Goal: Check status: Check status

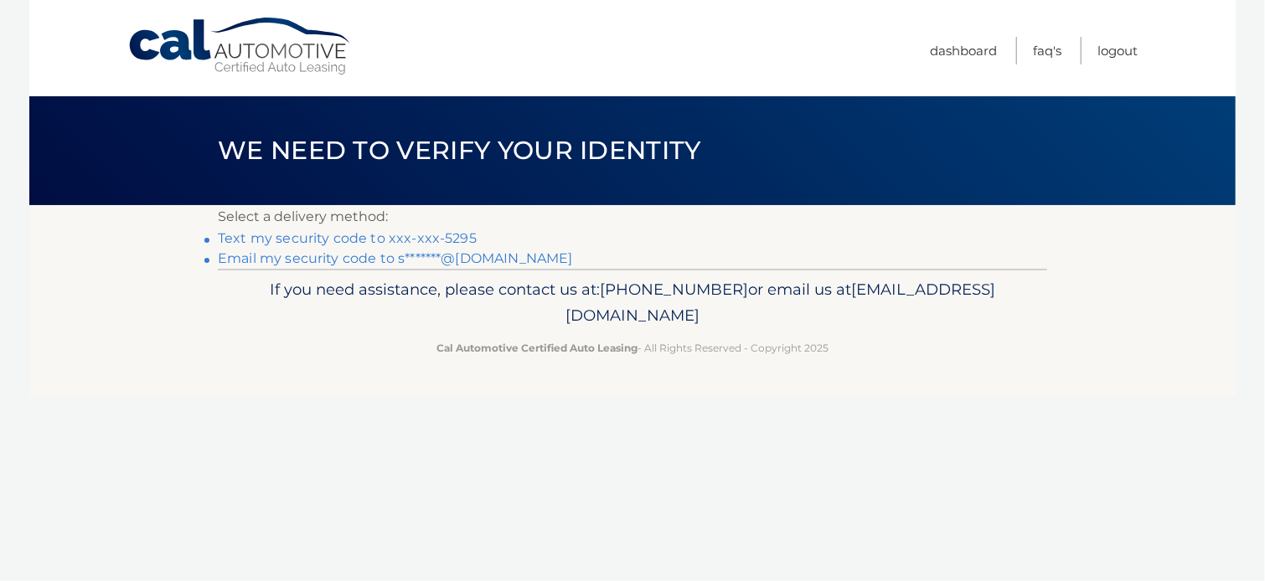
click at [342, 234] on link "Text my security code to xxx-xxx-5295" at bounding box center [347, 238] width 259 height 16
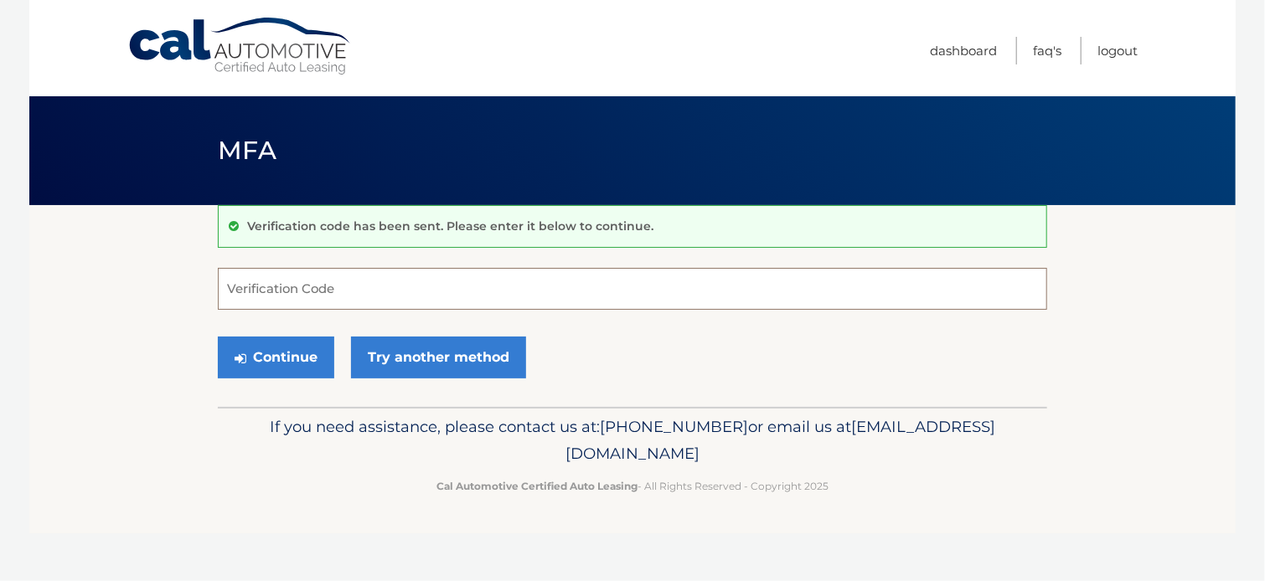
click at [338, 300] on input "Verification Code" at bounding box center [632, 289] width 829 height 42
type input "255466"
click at [269, 354] on button "Continue" at bounding box center [276, 358] width 116 height 42
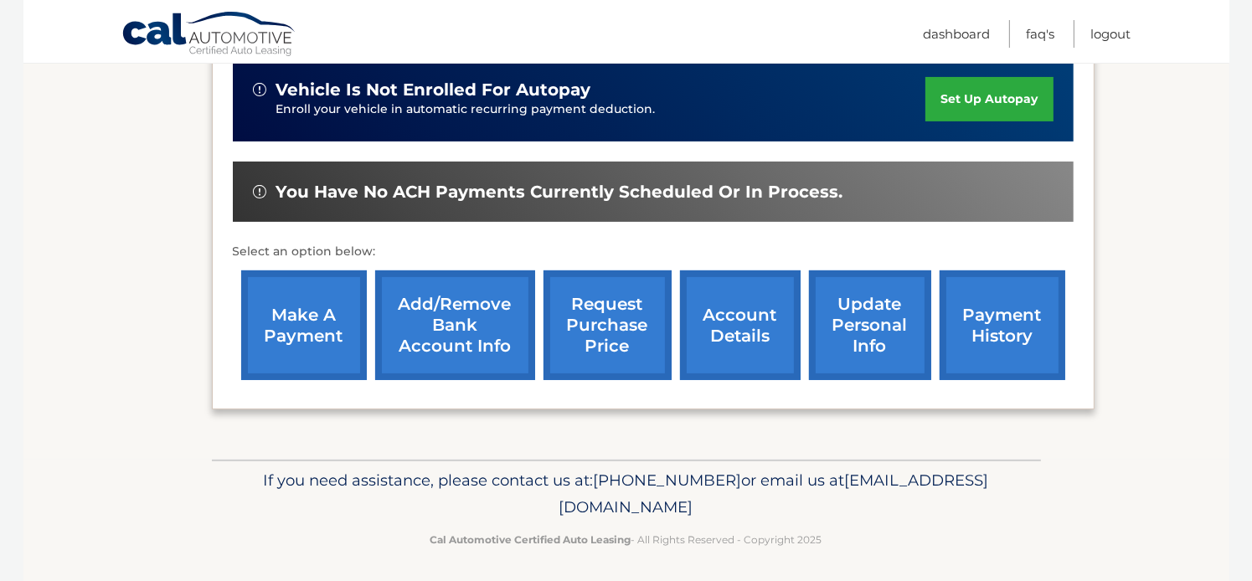
scroll to position [431, 0]
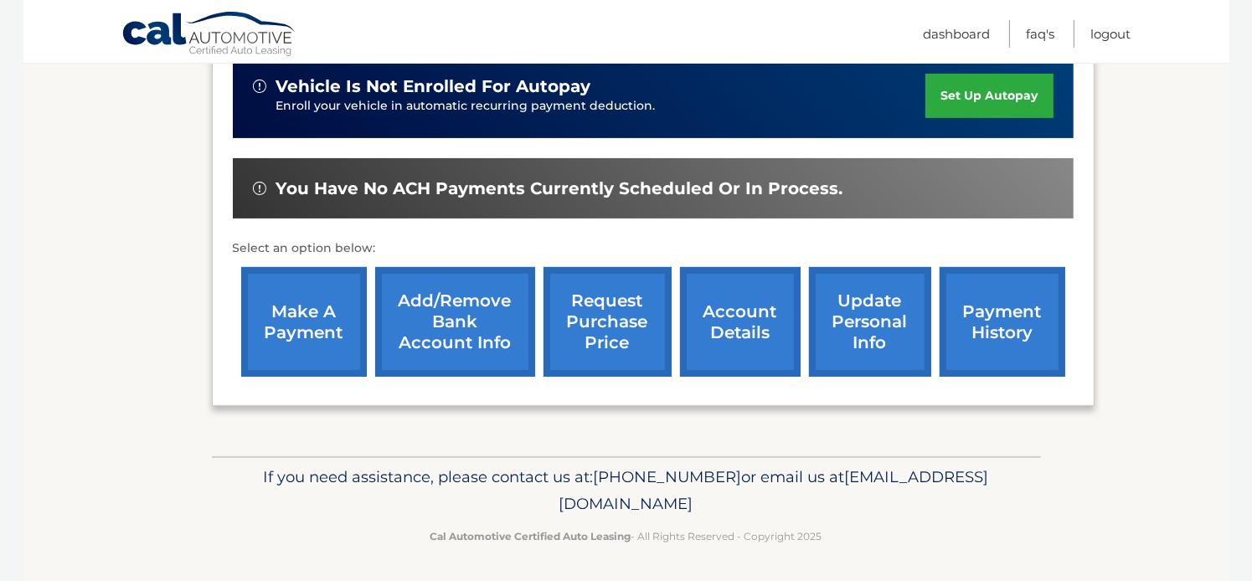
click at [739, 315] on link "account details" at bounding box center [740, 322] width 121 height 110
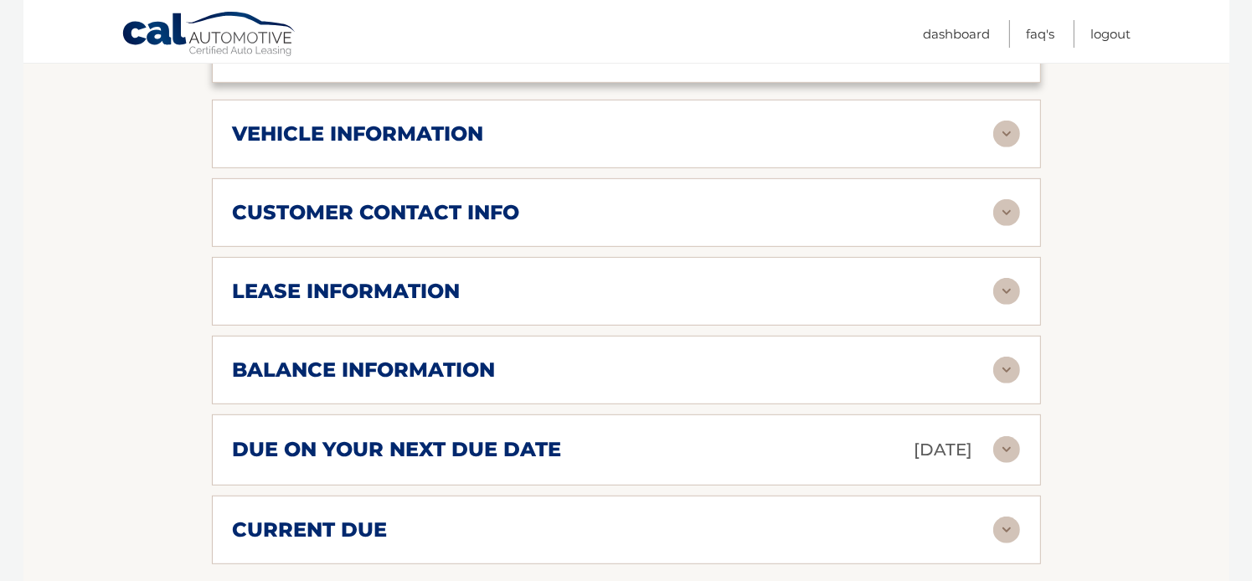
scroll to position [837, 0]
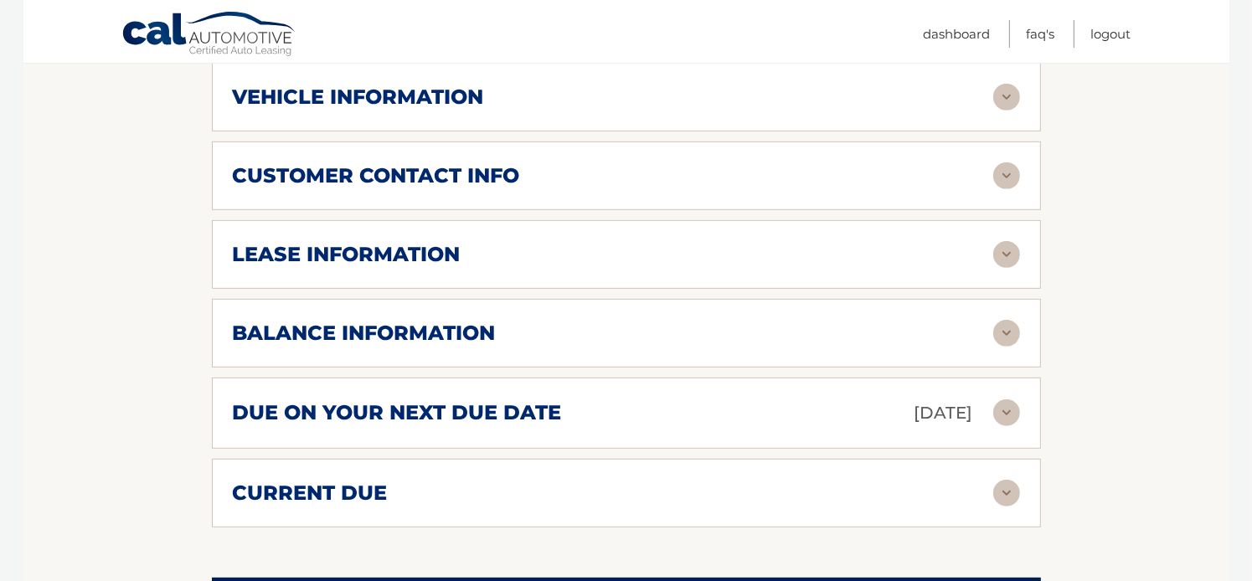
click at [1007, 399] on img at bounding box center [1006, 412] width 27 height 27
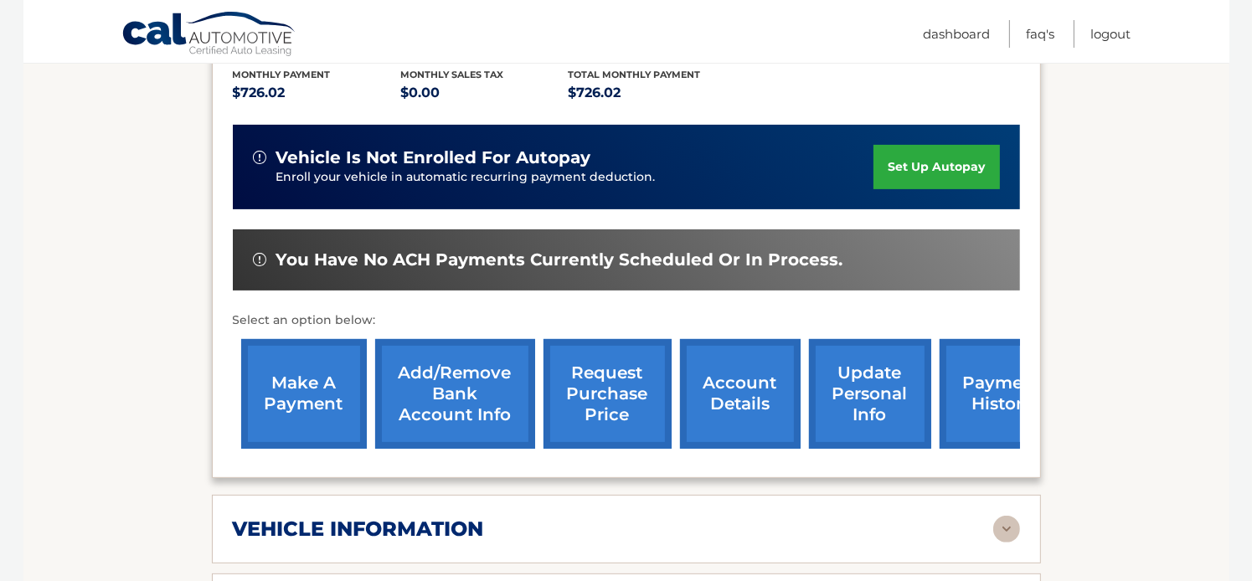
scroll to position [502, 0]
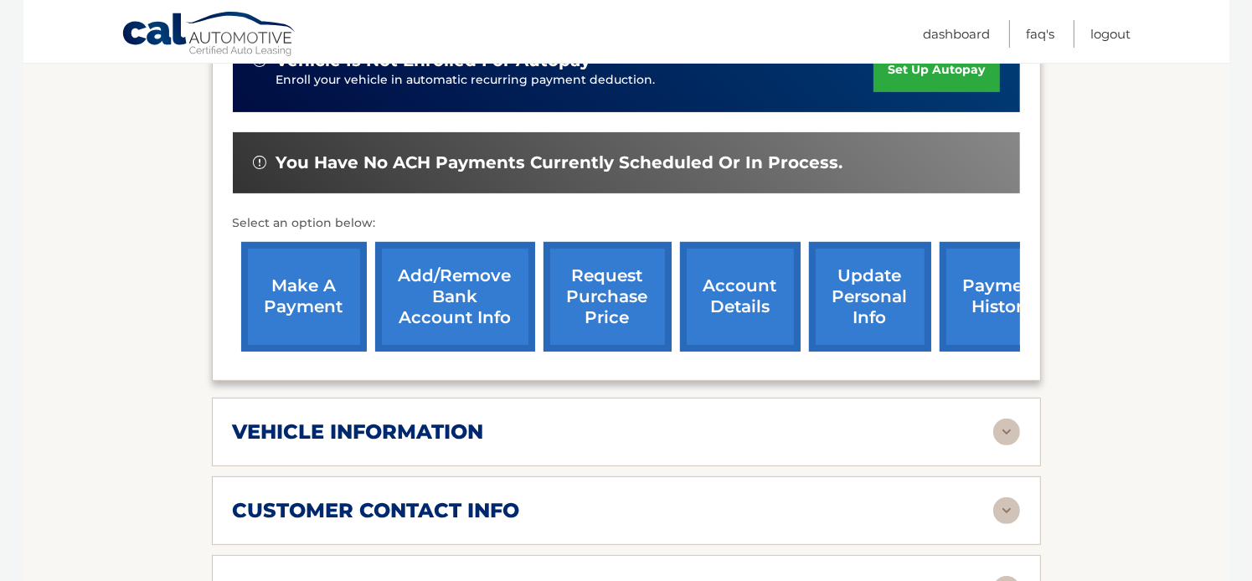
click at [1010, 419] on img at bounding box center [1006, 432] width 27 height 27
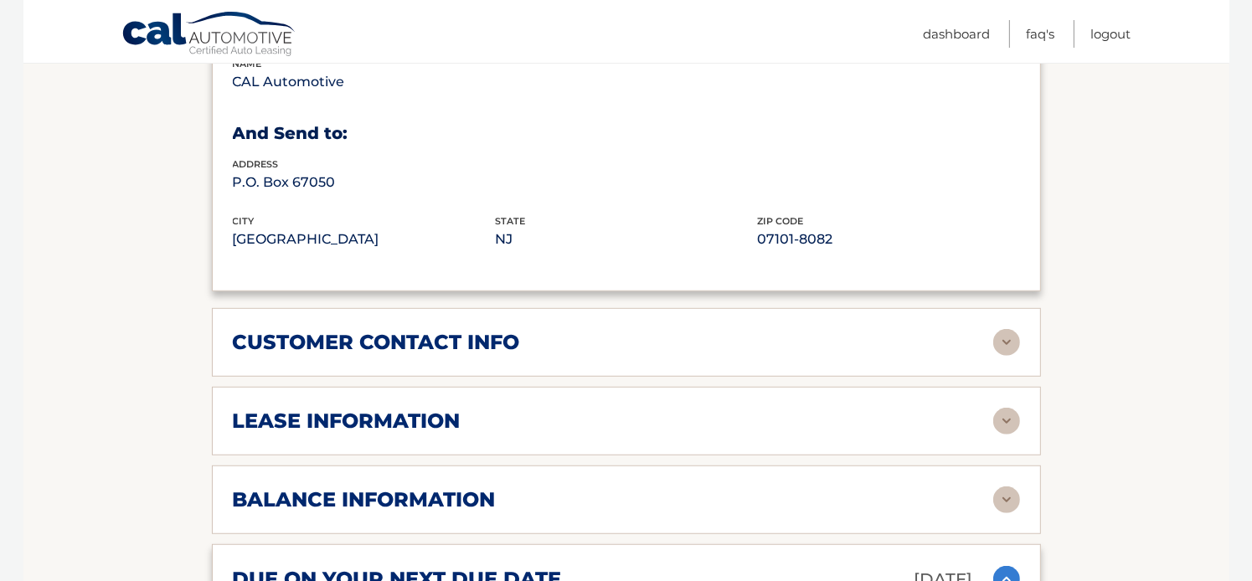
scroll to position [1172, 0]
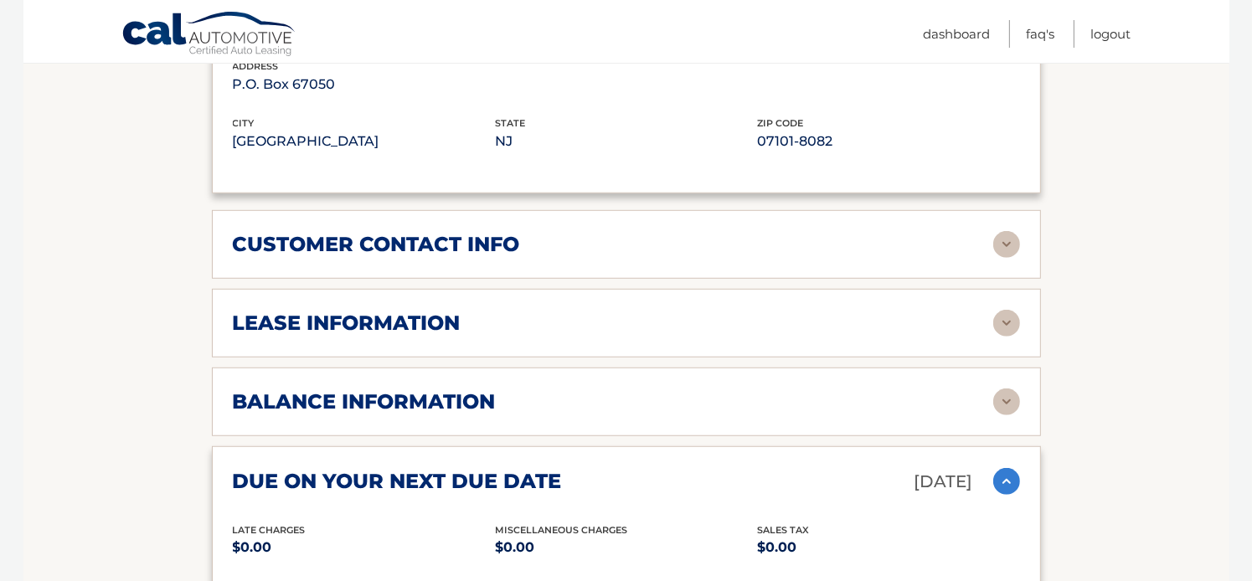
click at [1012, 310] on img at bounding box center [1006, 323] width 27 height 27
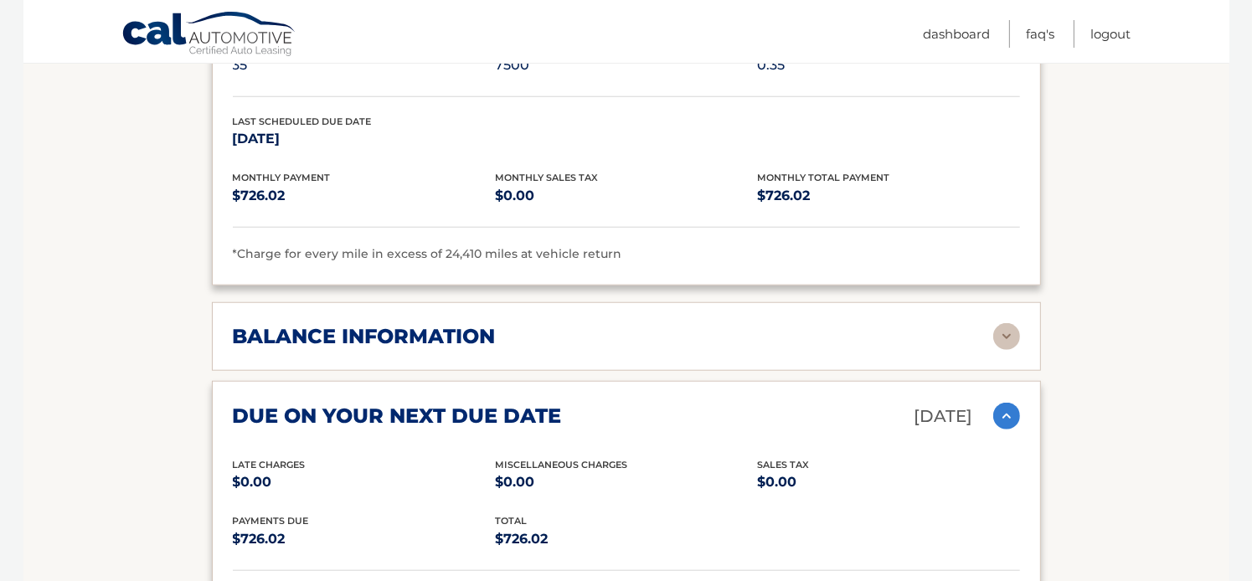
scroll to position [1591, 0]
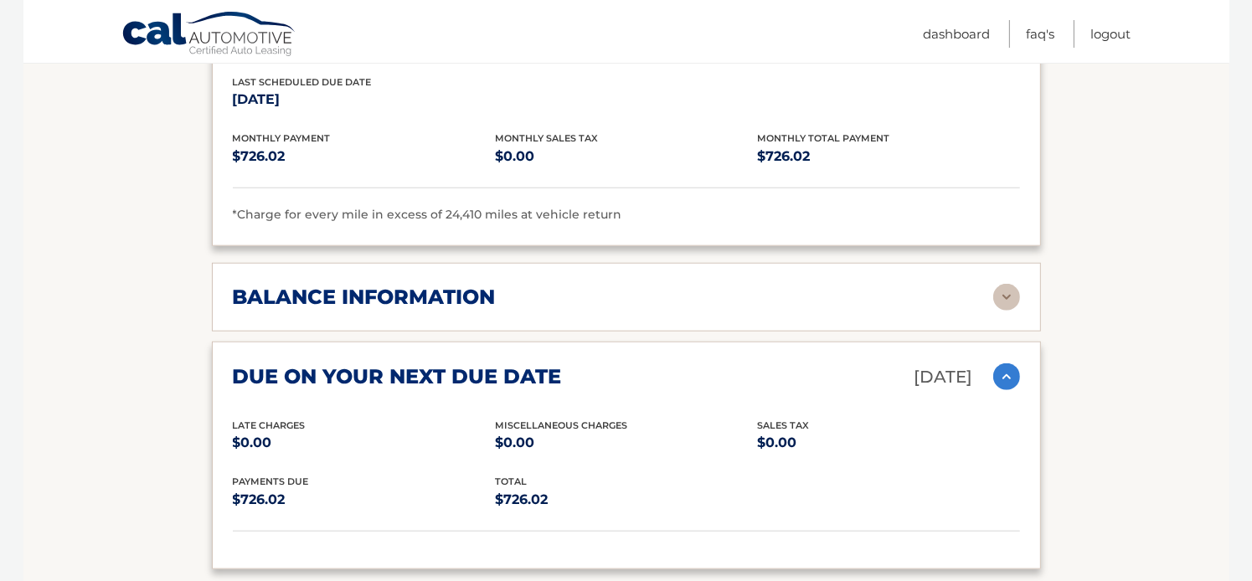
click at [1003, 284] on img at bounding box center [1006, 297] width 27 height 27
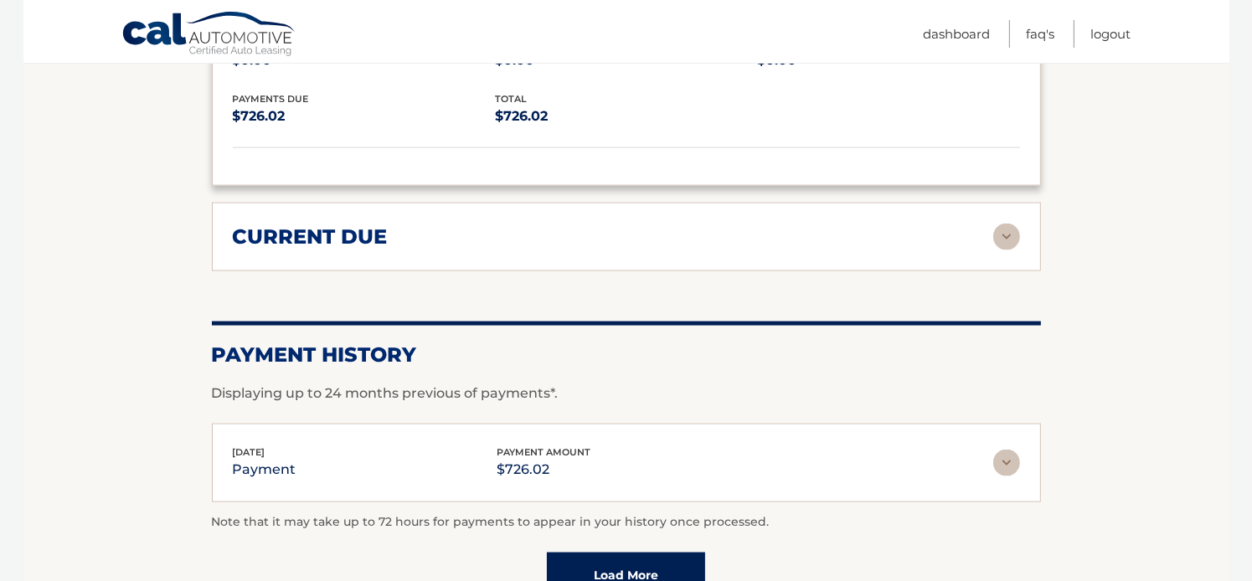
scroll to position [2177, 0]
click at [1002, 223] on img at bounding box center [1006, 236] width 27 height 27
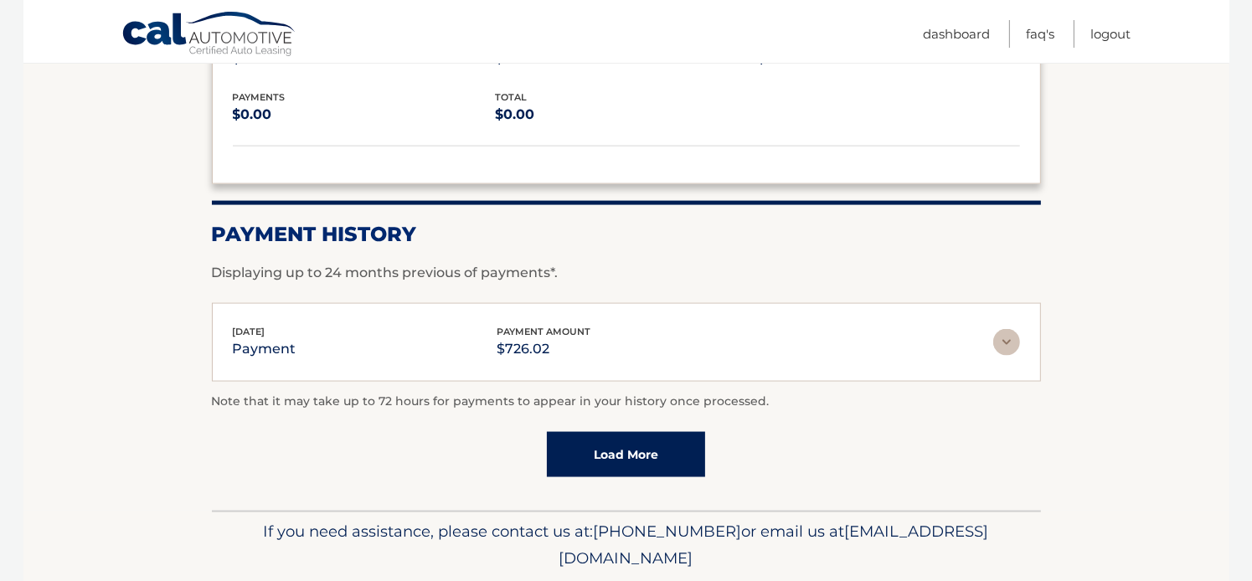
scroll to position [2429, 0]
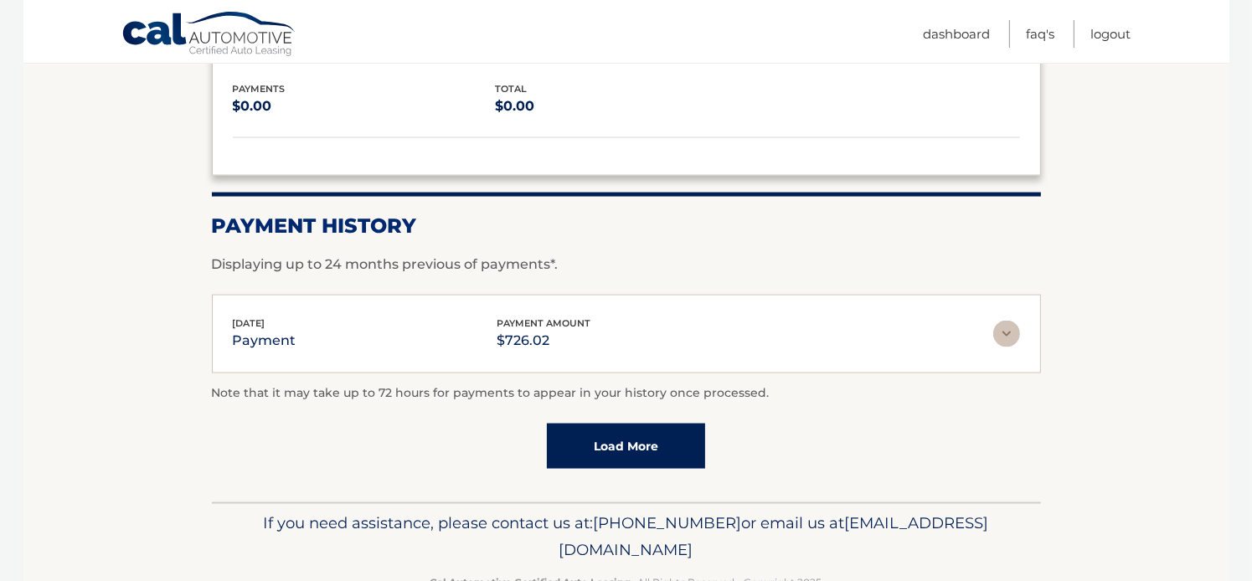
click at [1008, 321] on img at bounding box center [1006, 334] width 27 height 27
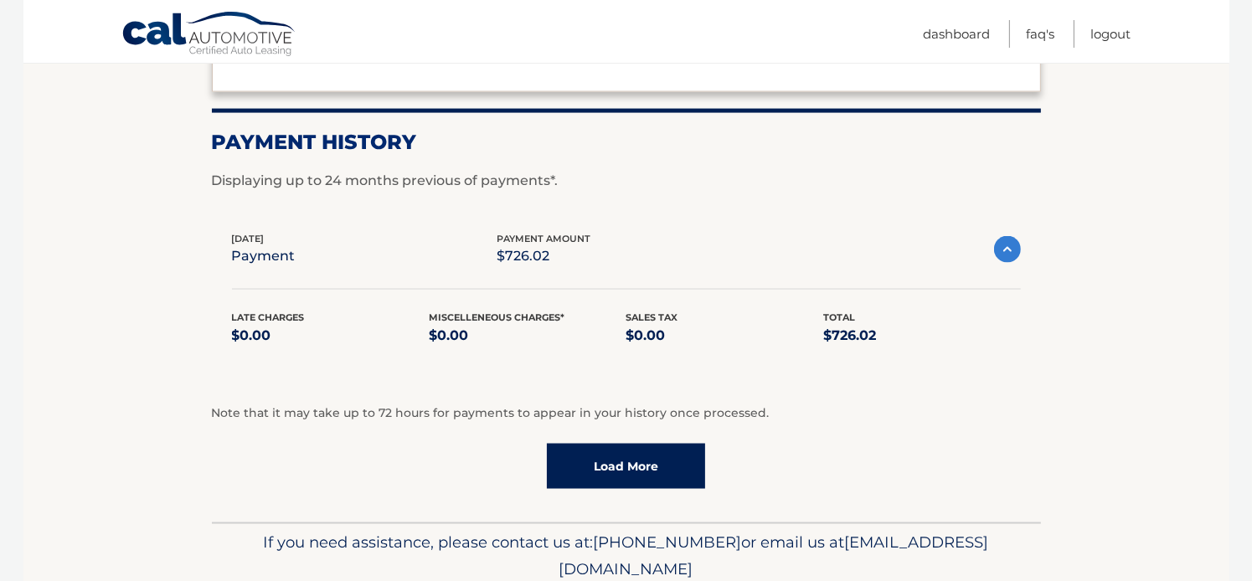
scroll to position [2544, 0]
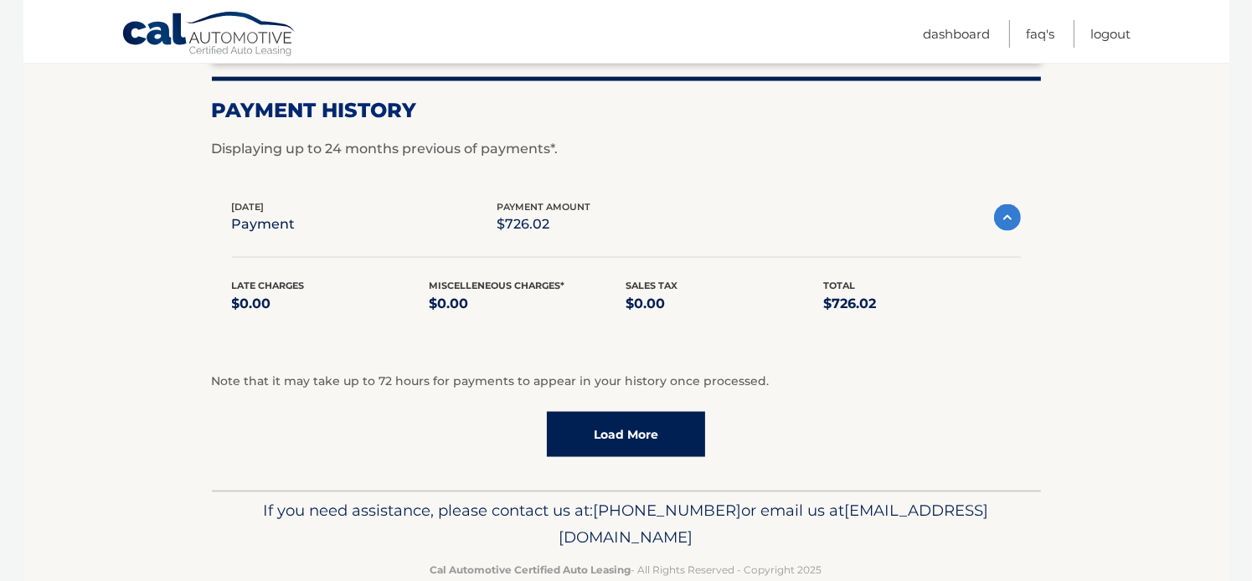
click at [680, 412] on link "Load More" at bounding box center [626, 434] width 158 height 45
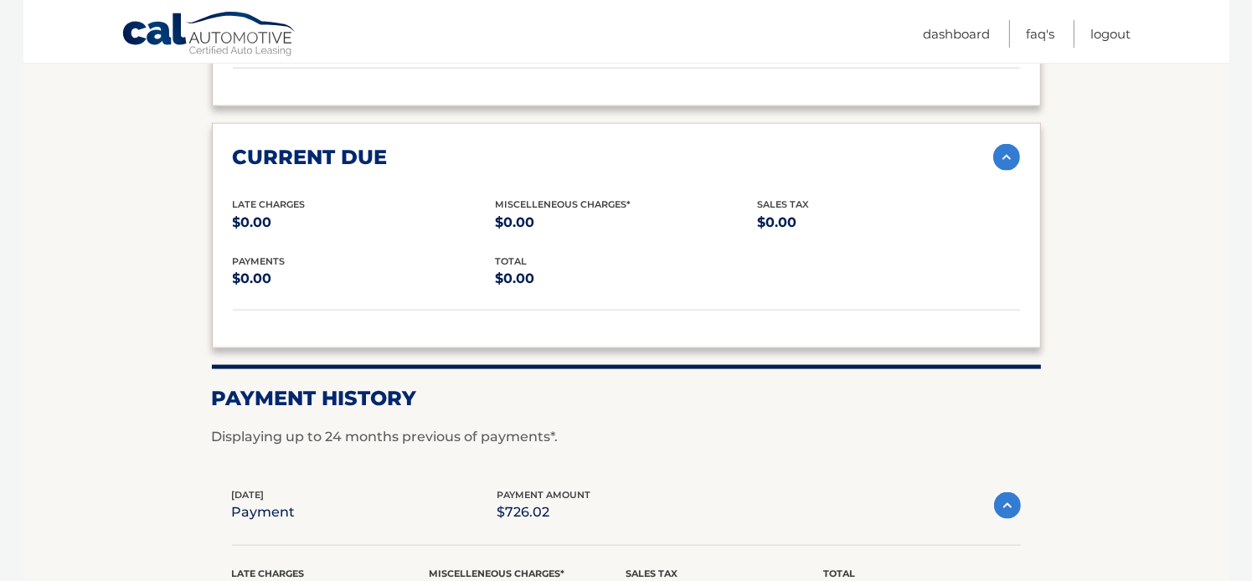
scroll to position [0, 0]
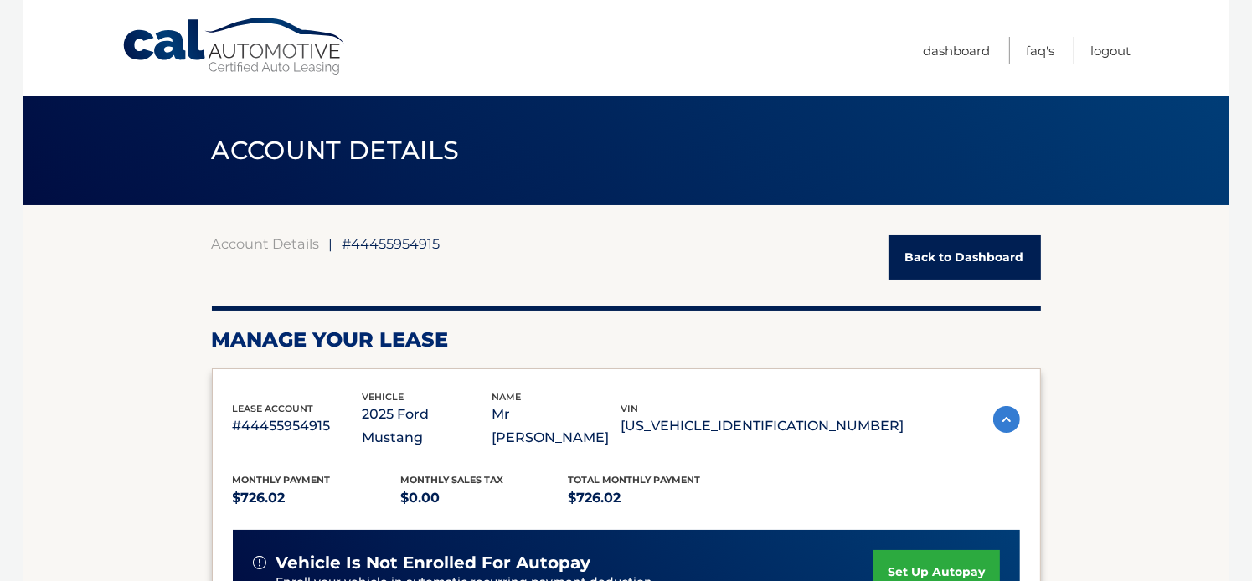
click at [955, 250] on link "Back to Dashboard" at bounding box center [965, 257] width 152 height 44
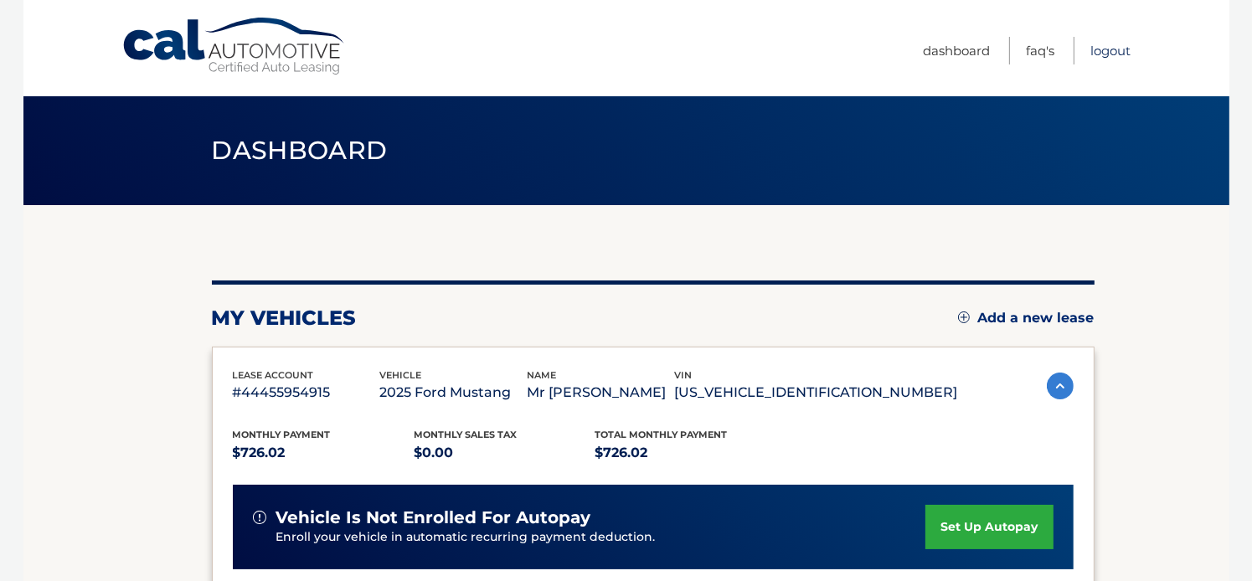
click at [1104, 49] on link "Logout" at bounding box center [1111, 51] width 40 height 28
